Goal: Transaction & Acquisition: Purchase product/service

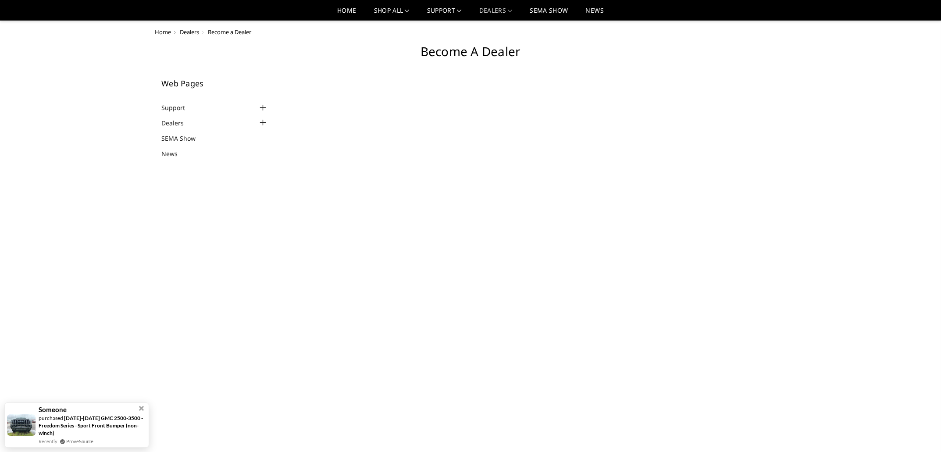
scroll to position [35, 0]
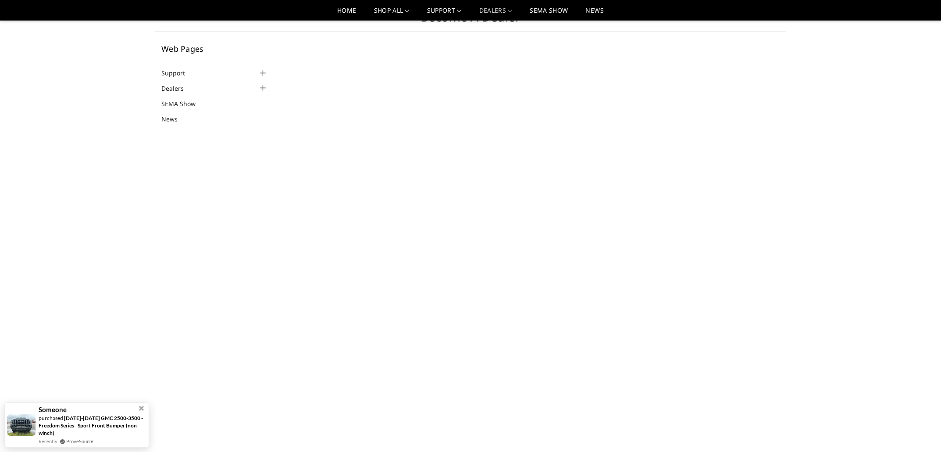
select select "US"
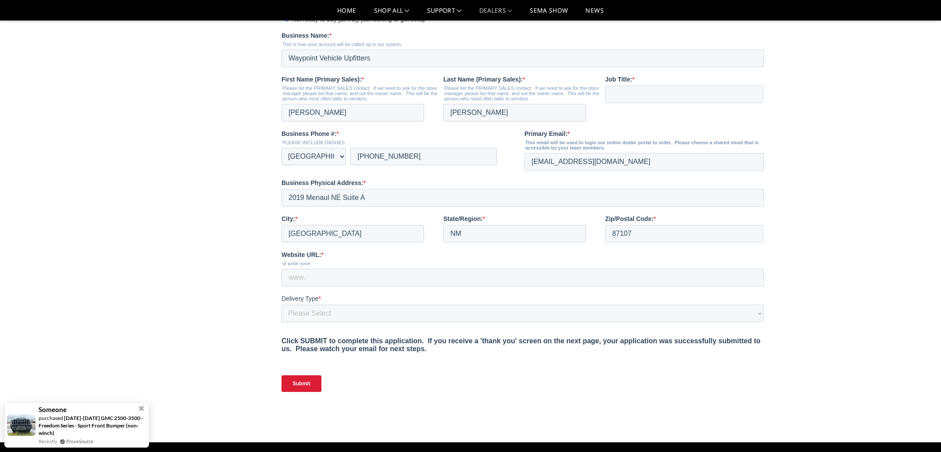
scroll to position [277, 0]
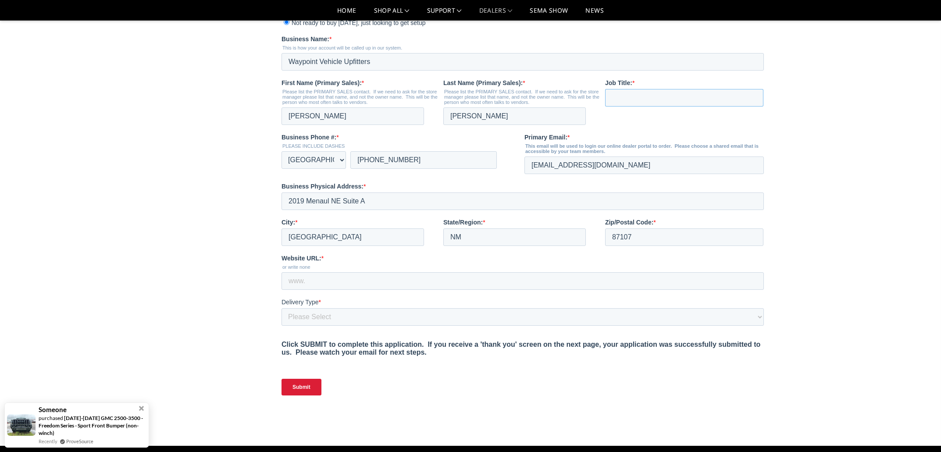
click at [621, 99] on input "Job Title: *" at bounding box center [684, 98] width 158 height 18
type input "Owner"
click at [300, 284] on input "Website URL: *" at bounding box center [522, 281] width 482 height 18
type input "www.waypointnm.com"
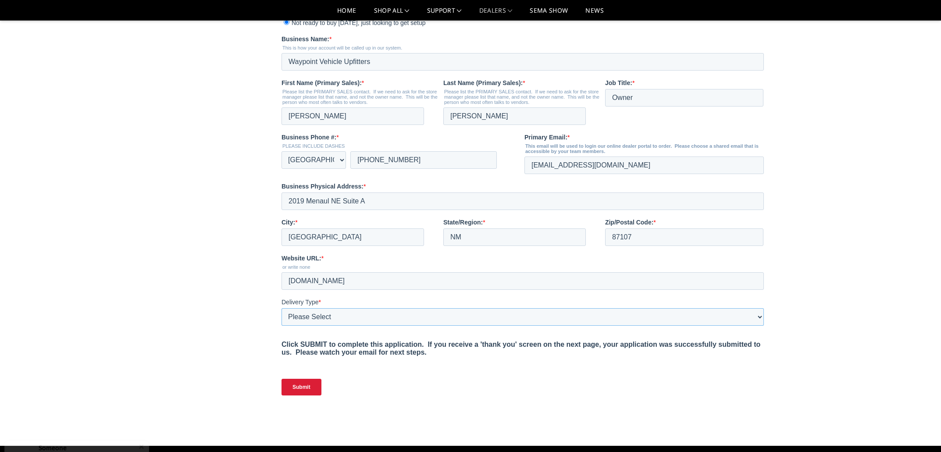
select select "I have a forklift"
click at [307, 392] on input "Submit" at bounding box center [301, 387] width 40 height 17
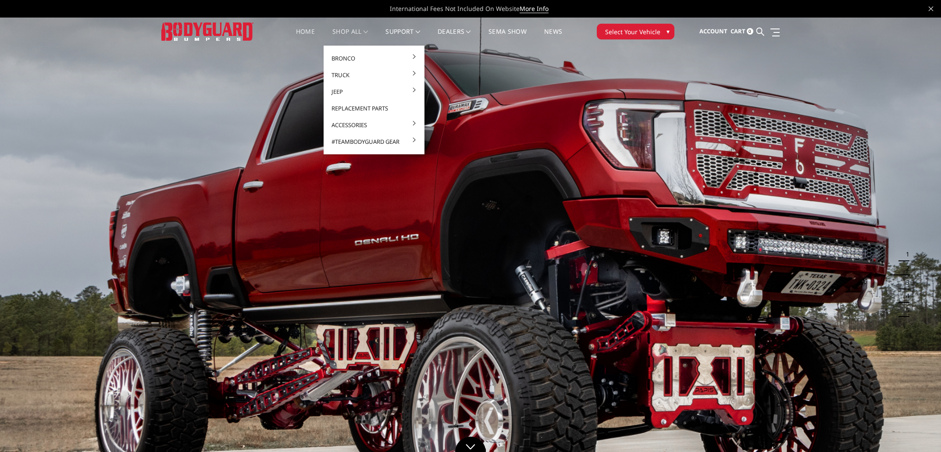
click at [353, 31] on link "shop all" at bounding box center [350, 37] width 36 height 17
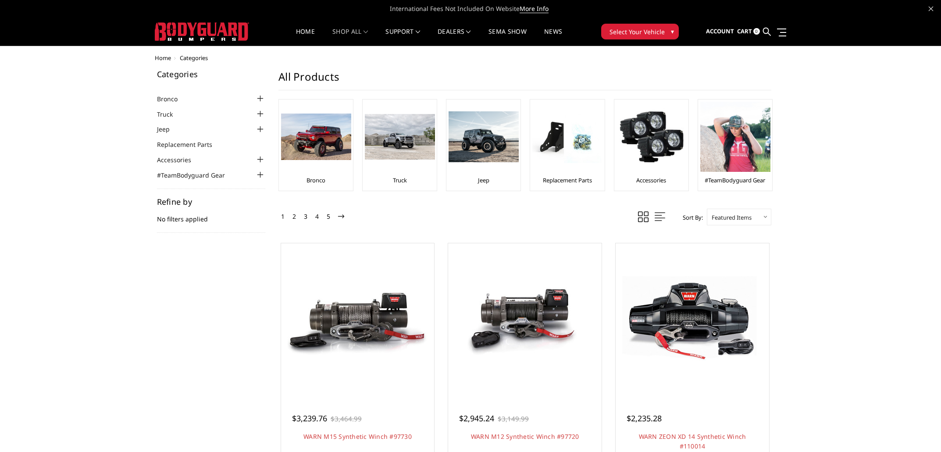
click at [261, 113] on div at bounding box center [260, 114] width 11 height 11
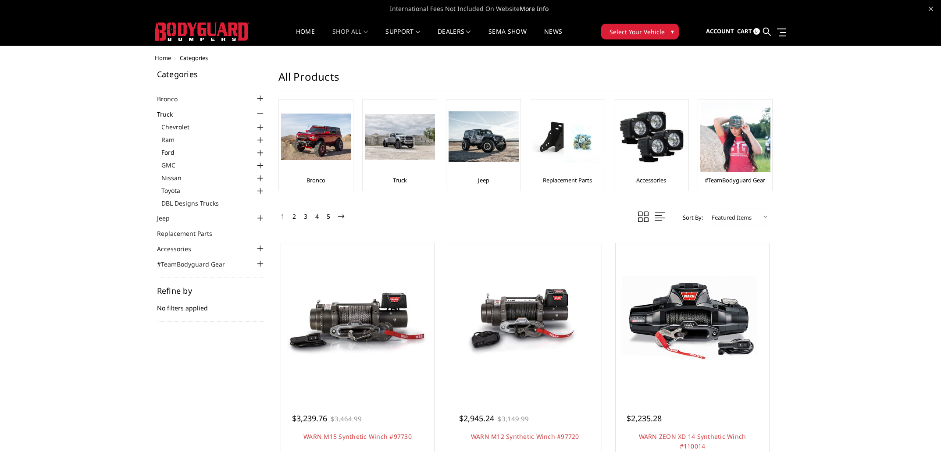
click at [167, 154] on link "Ford" at bounding box center [213, 152] width 104 height 9
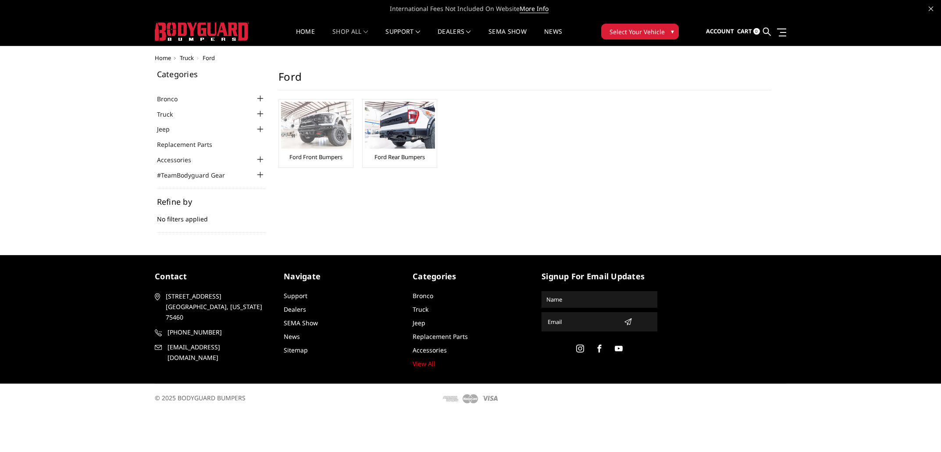
click at [329, 157] on link "Ford Front Bumpers" at bounding box center [315, 157] width 53 height 8
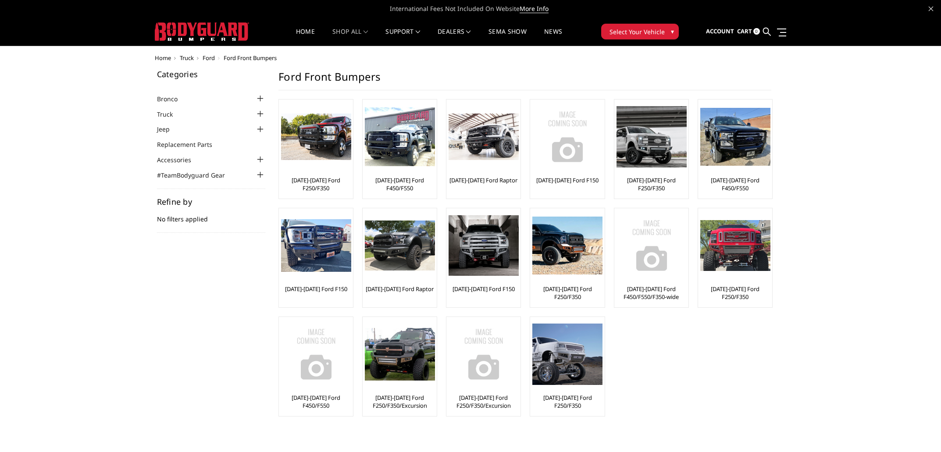
scroll to position [3, 0]
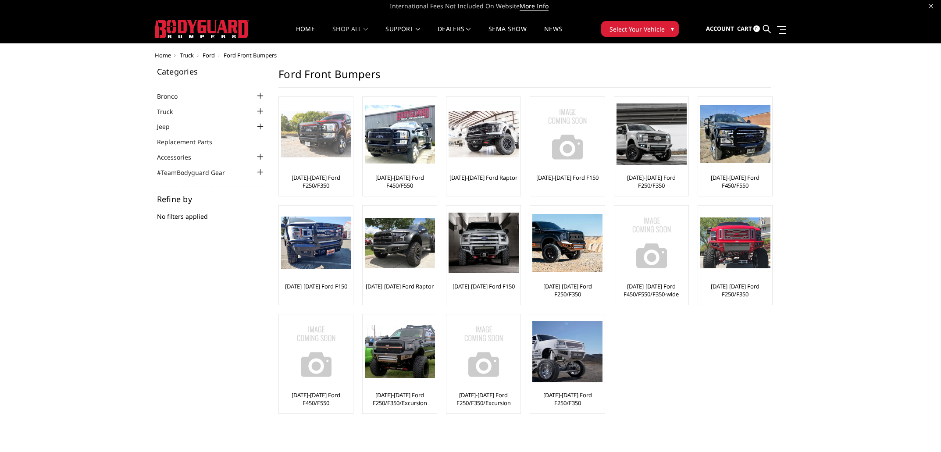
click at [329, 178] on link "[DATE]-[DATE] Ford F250/F350" at bounding box center [316, 182] width 70 height 16
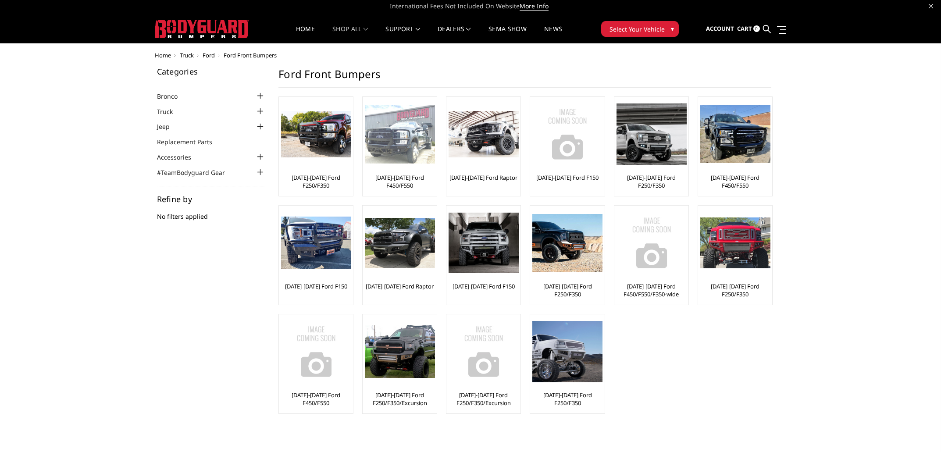
scroll to position [2, 0]
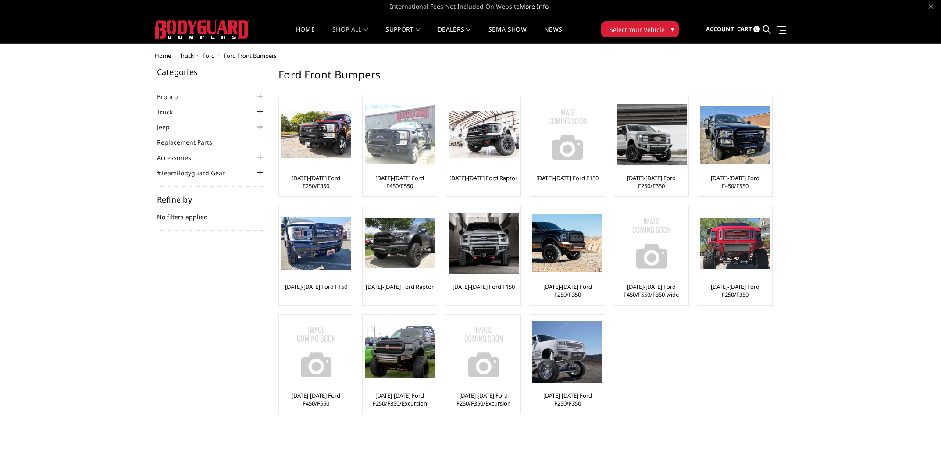
click at [400, 144] on img at bounding box center [400, 134] width 70 height 59
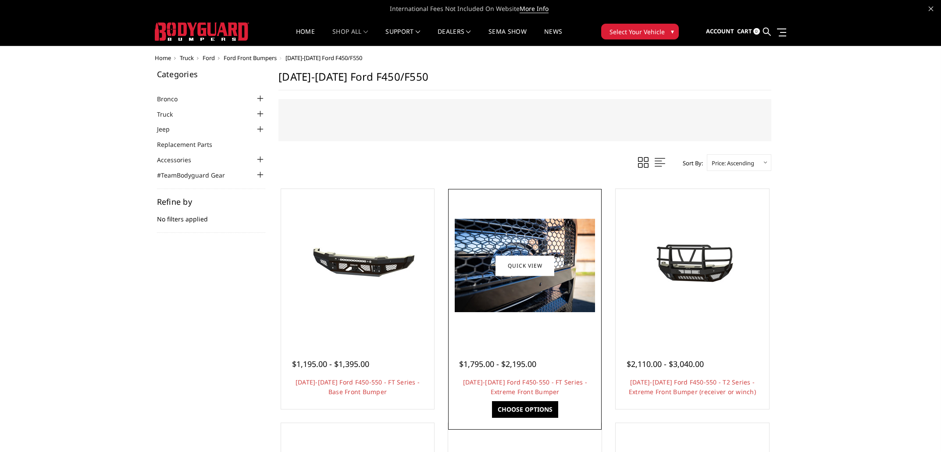
scroll to position [6, 0]
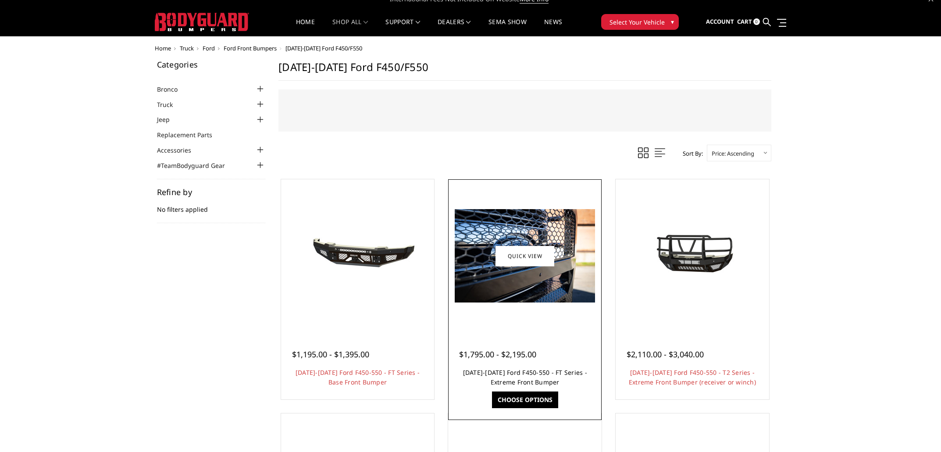
click at [506, 376] on link "[DATE]-[DATE] Ford F450-550 - FT Series - Extreme Front Bumper" at bounding box center [525, 377] width 124 height 18
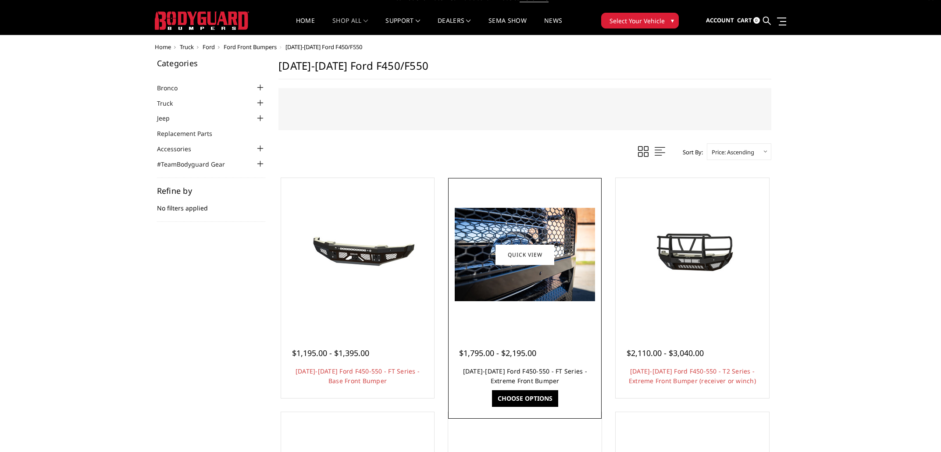
scroll to position [10, 0]
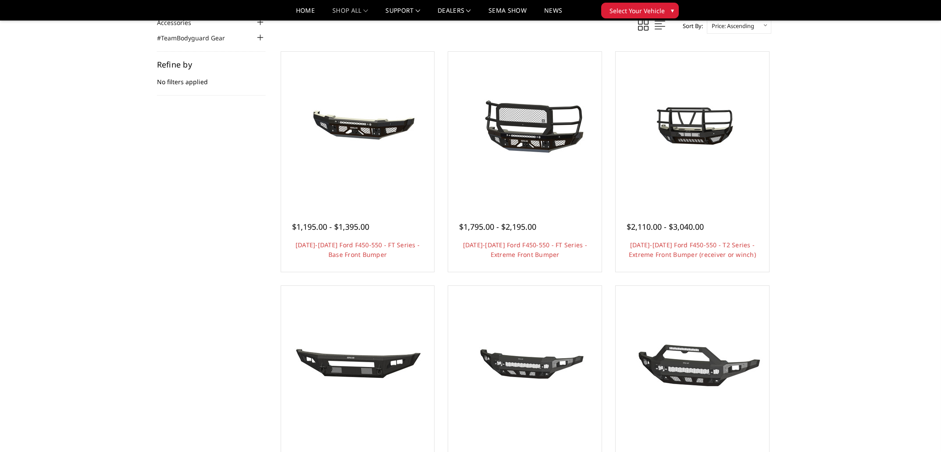
scroll to position [110, 0]
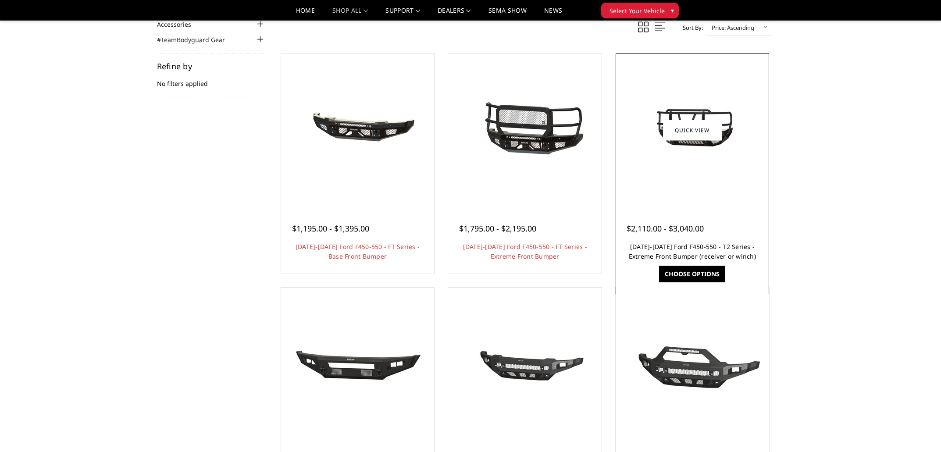
click at [692, 256] on link "[DATE]-[DATE] Ford F450-550 - T2 Series - Extreme Front Bumper (receiver or win…" at bounding box center [692, 252] width 127 height 18
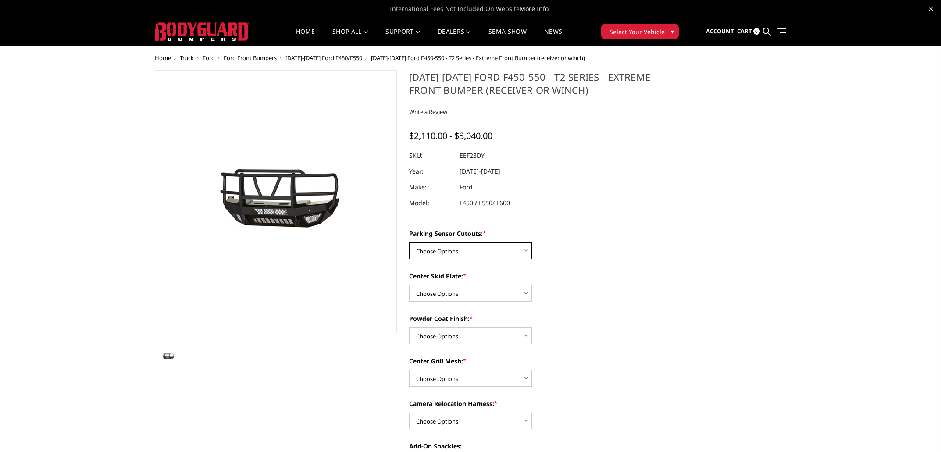
select select "3755"
click option "Yes - With Parking Sensor Cutouts" at bounding box center [0, 0] width 0 height 0
select select "3758"
click option "Winch Mount Skid Plate" at bounding box center [0, 0] width 0 height 0
select select "3761"
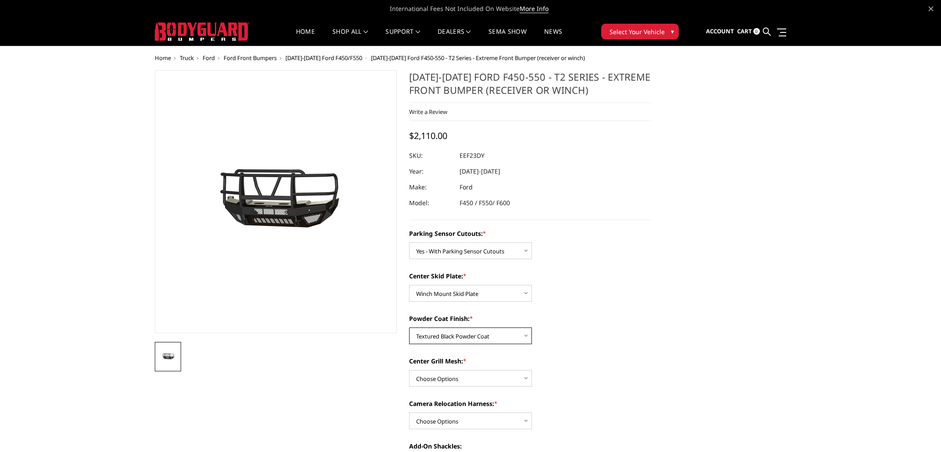
click option "Textured Black Powder Coat" at bounding box center [0, 0] width 0 height 0
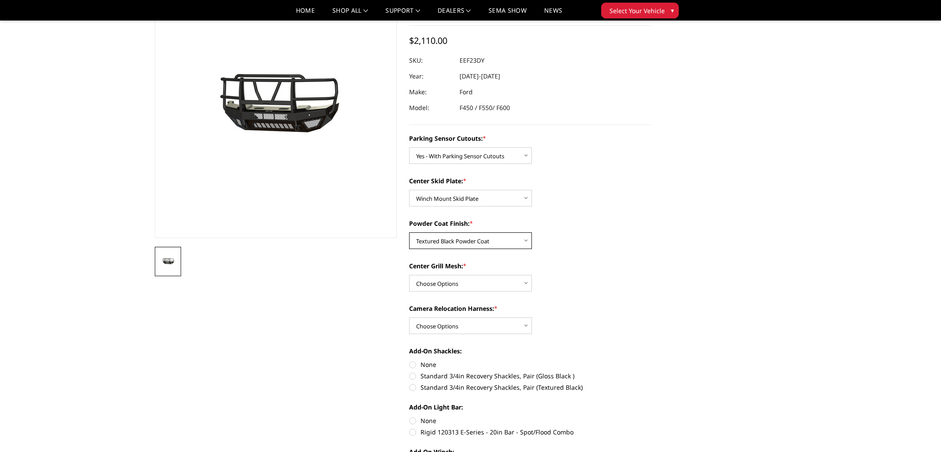
scroll to position [77, 0]
